Goal: Task Accomplishment & Management: Use online tool/utility

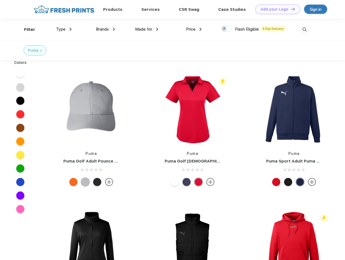
click at [276, 9] on link "Add your Logo Design Tool" at bounding box center [277, 9] width 45 height 9
click at [0, 0] on div "Design Tool" at bounding box center [0, 0] width 0 height 0
click at [291, 9] on link "Add your Logo Design Tool" at bounding box center [277, 9] width 45 height 9
click at [26, 30] on div "Filter" at bounding box center [29, 30] width 11 height 6
click at [64, 29] on span "Type" at bounding box center [60, 29] width 9 height 5
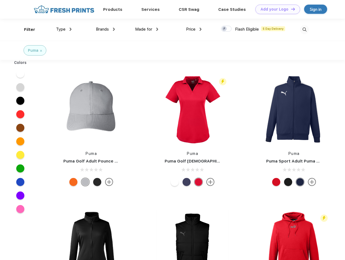
click at [105, 29] on span "Brands" at bounding box center [102, 29] width 13 height 5
click at [147, 29] on span "Made for" at bounding box center [143, 29] width 17 height 5
click at [194, 29] on span "Price" at bounding box center [190, 29] width 9 height 5
click at [226, 29] on div at bounding box center [226, 29] width 11 height 6
click at [225, 29] on input "checkbox" at bounding box center [223, 27] width 4 height 4
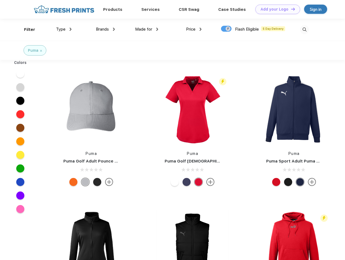
click at [304, 30] on img at bounding box center [304, 29] width 9 height 9
